Goal: Task Accomplishment & Management: Manage account settings

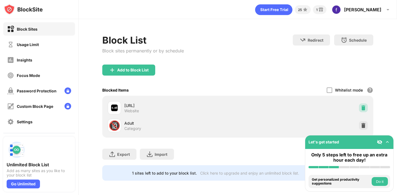
click at [362, 104] on div at bounding box center [363, 107] width 9 height 9
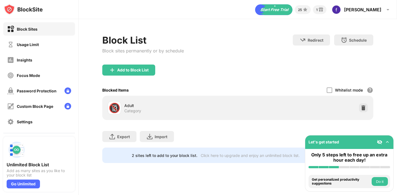
click at [388, 142] on img at bounding box center [387, 142] width 6 height 6
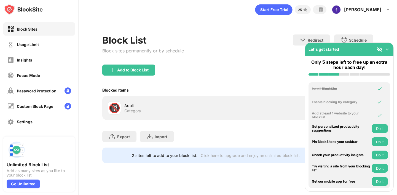
click at [388, 48] on img at bounding box center [387, 50] width 6 height 6
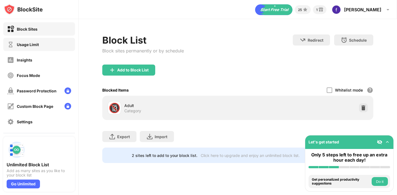
click at [57, 49] on div "Usage Limit" at bounding box center [39, 44] width 72 height 13
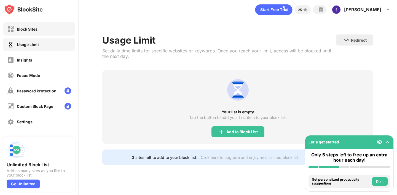
click at [38, 29] on div "Block Sites" at bounding box center [39, 28] width 72 height 13
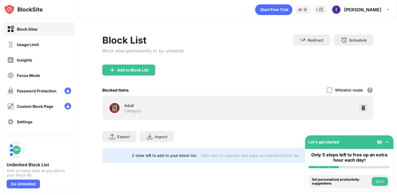
click at [128, 105] on div "Adult" at bounding box center [180, 105] width 113 height 6
click at [363, 109] on img at bounding box center [363, 108] width 6 height 6
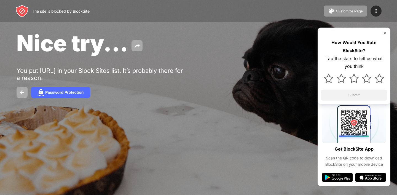
click at [174, 69] on div "You put character.ai in your Block Sites list. It’s probably there for a reason." at bounding box center [102, 74] width 170 height 14
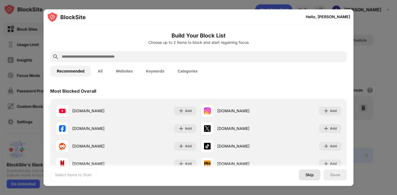
click at [310, 173] on div "Skip" at bounding box center [309, 174] width 8 height 4
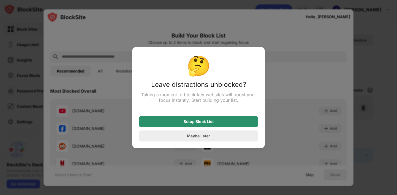
click at [210, 120] on div "Setup Block List" at bounding box center [198, 121] width 30 height 4
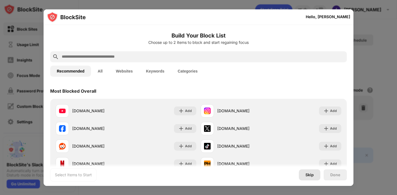
click at [313, 176] on div "Skip" at bounding box center [309, 174] width 8 height 4
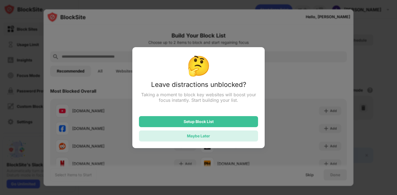
click at [200, 137] on div "Maybe Later" at bounding box center [198, 135] width 23 height 5
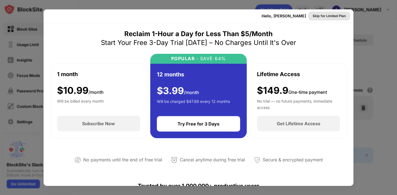
click at [333, 15] on div "Skip for Limited Plan" at bounding box center [328, 16] width 33 height 6
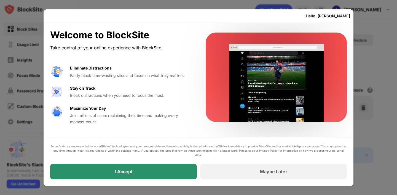
click at [150, 169] on div "I Accept" at bounding box center [123, 171] width 147 height 15
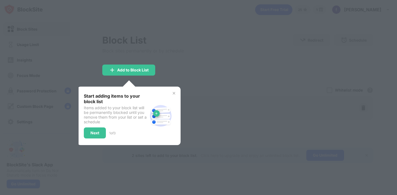
click at [173, 91] on img at bounding box center [174, 93] width 4 height 4
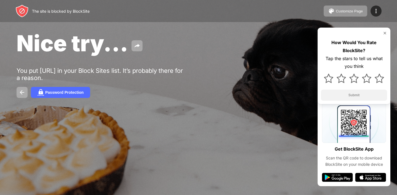
click at [383, 33] on img at bounding box center [384, 33] width 4 height 4
